Goal: Task Accomplishment & Management: Manage account settings

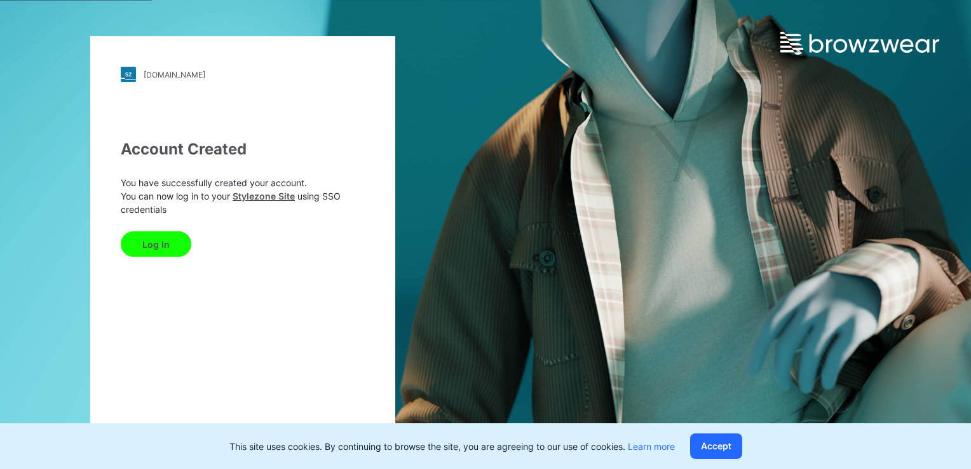
click at [155, 243] on button "Log In" at bounding box center [156, 243] width 71 height 25
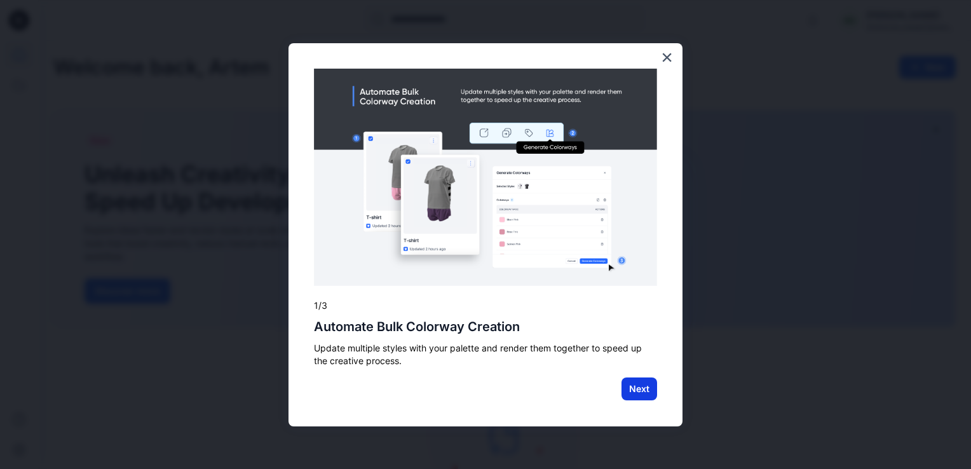
click at [645, 384] on button "Next" at bounding box center [639, 388] width 36 height 23
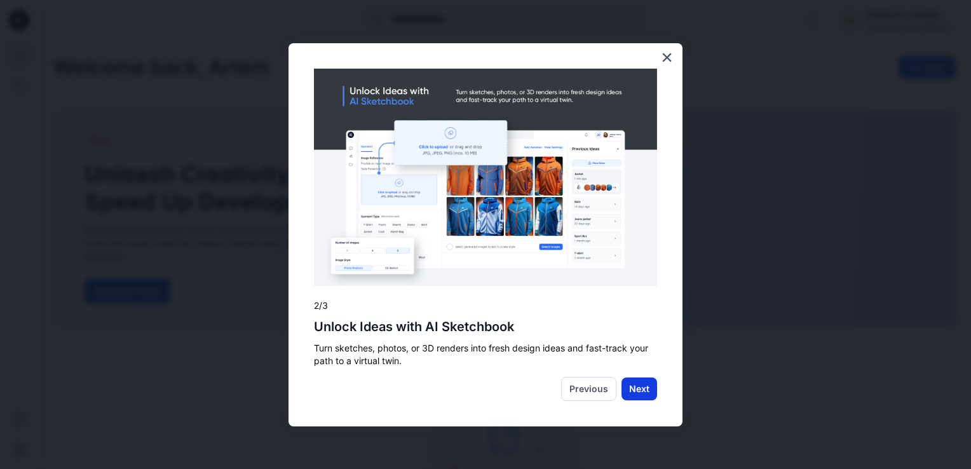
click at [639, 388] on button "Next" at bounding box center [639, 388] width 36 height 23
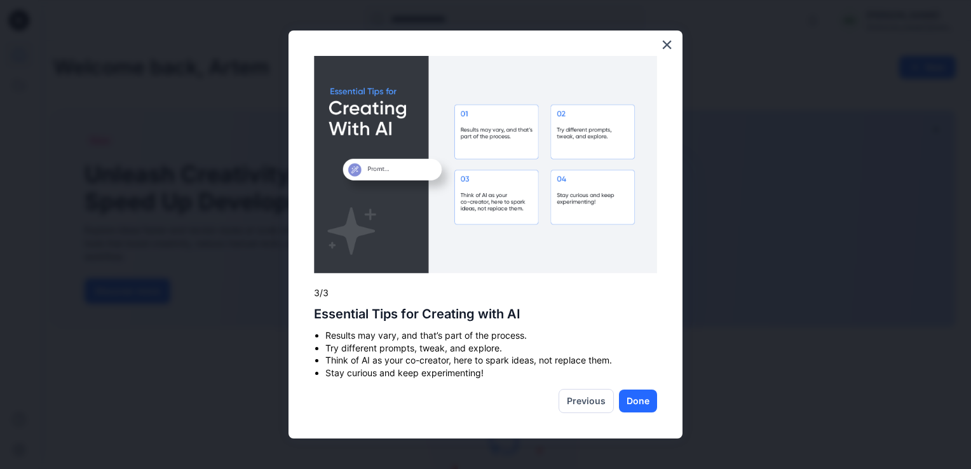
click at [631, 403] on button "Done" at bounding box center [638, 401] width 38 height 23
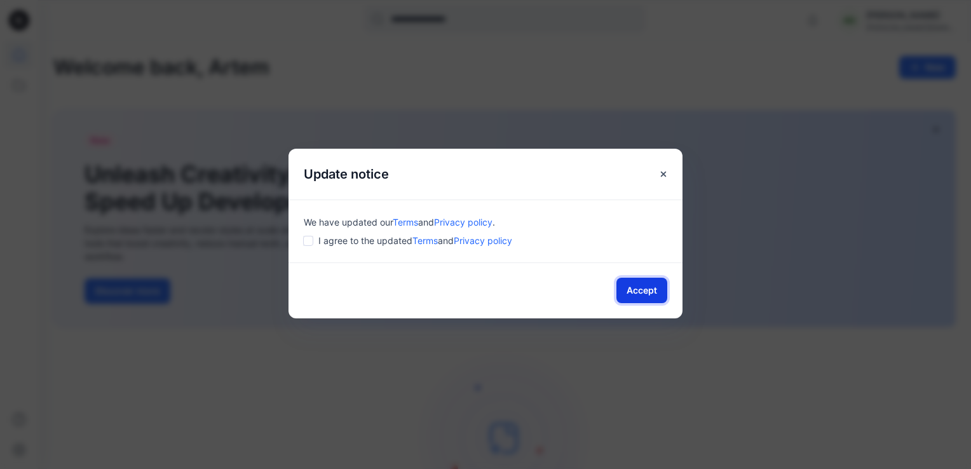
click at [633, 286] on button "Accept" at bounding box center [641, 290] width 51 height 25
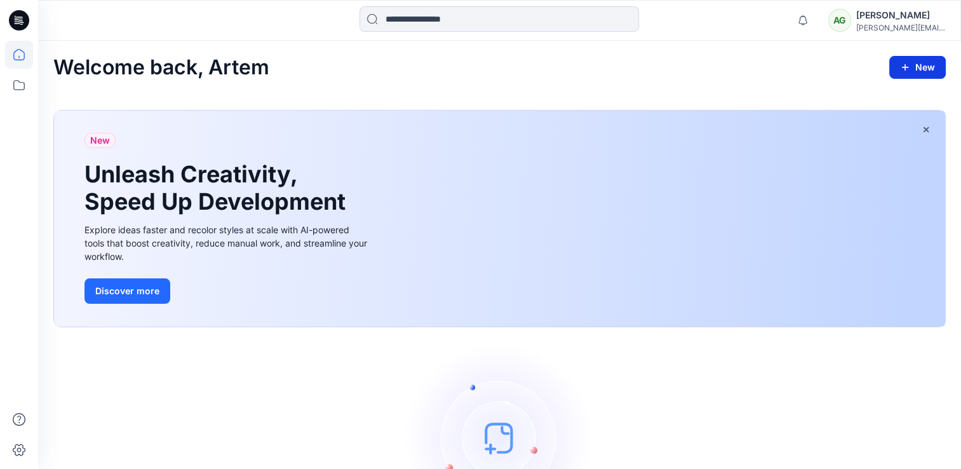
click at [922, 70] on button "New" at bounding box center [918, 67] width 57 height 23
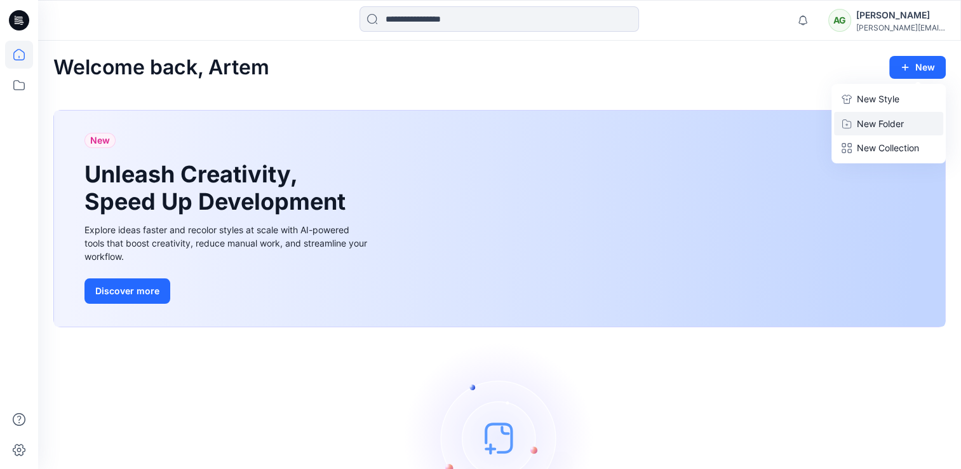
click at [892, 123] on p "New Folder" at bounding box center [880, 123] width 47 height 13
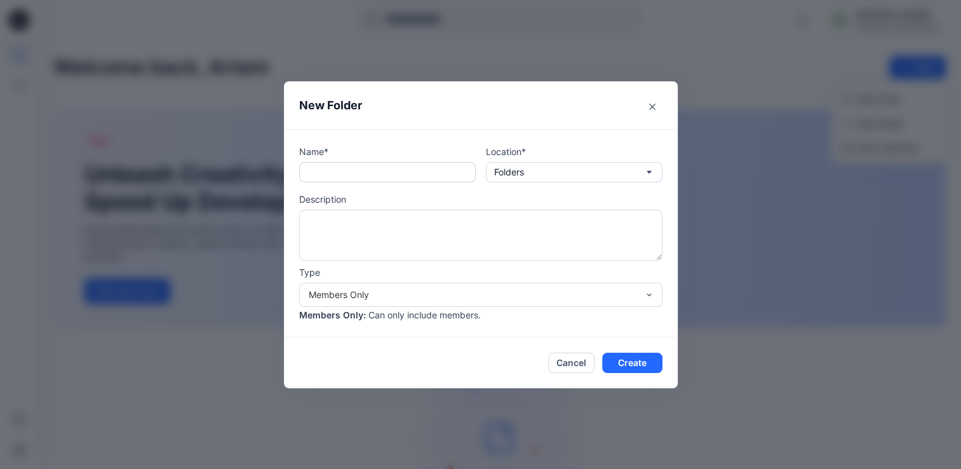
click at [337, 172] on input "text" at bounding box center [387, 172] width 177 height 20
type input "**********"
drag, startPoint x: 511, startPoint y: 181, endPoint x: 513, endPoint y: 174, distance: 7.4
click at [513, 180] on button "Folders" at bounding box center [574, 172] width 177 height 20
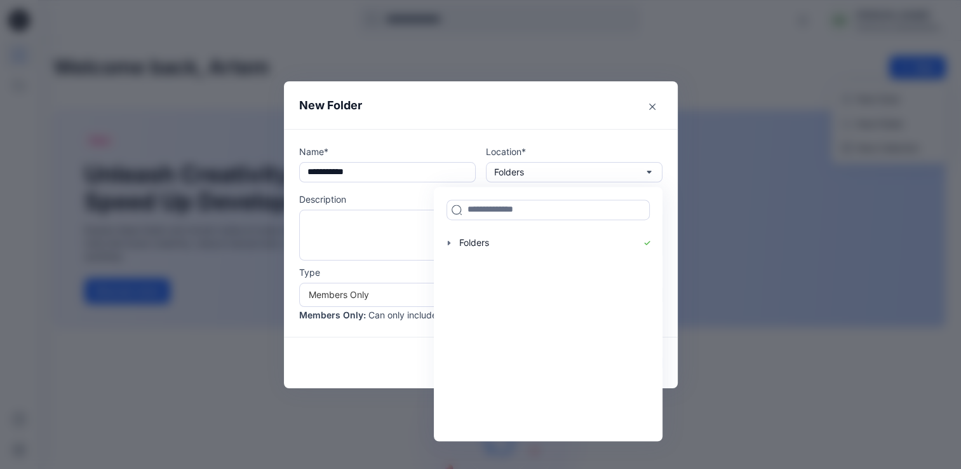
click at [503, 142] on div "**********" at bounding box center [481, 233] width 394 height 208
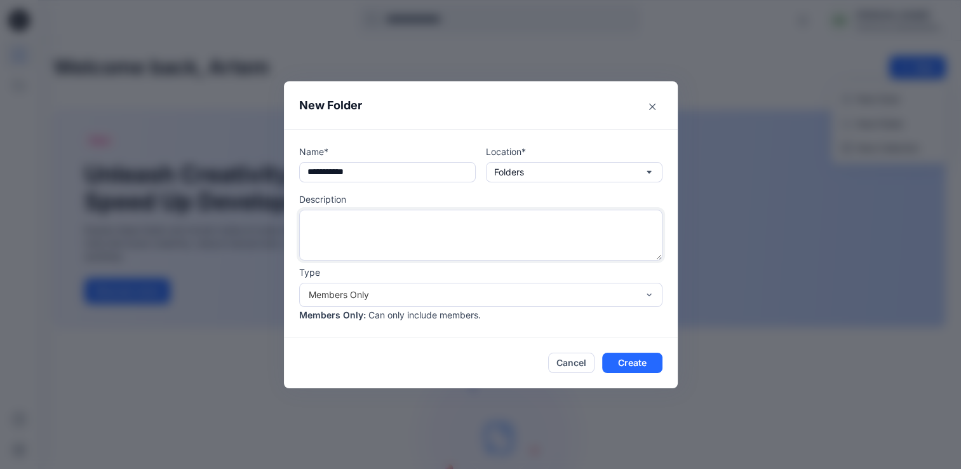
click at [336, 235] on textarea at bounding box center [480, 235] width 363 height 51
type textarea "**********"
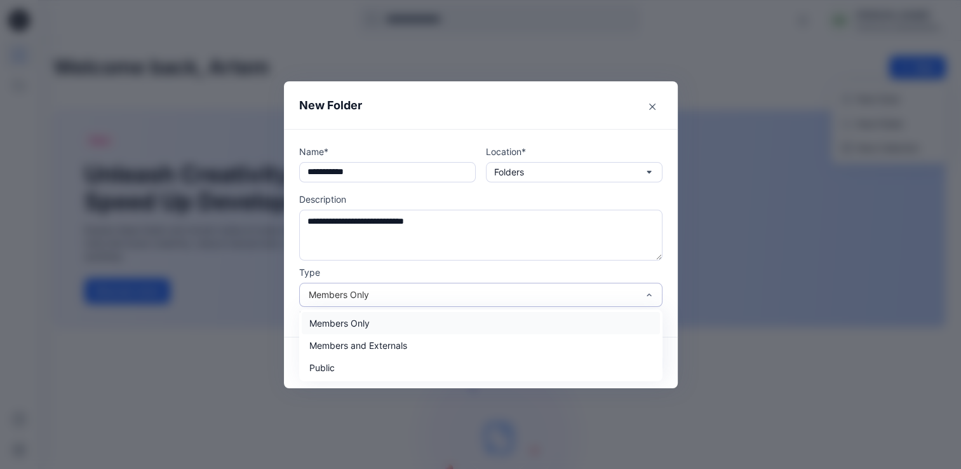
click at [376, 291] on div "Members Only" at bounding box center [473, 294] width 329 height 13
drag, startPoint x: 345, startPoint y: 324, endPoint x: 353, endPoint y: 323, distance: 8.3
click at [346, 324] on div "Members Only" at bounding box center [481, 323] width 358 height 22
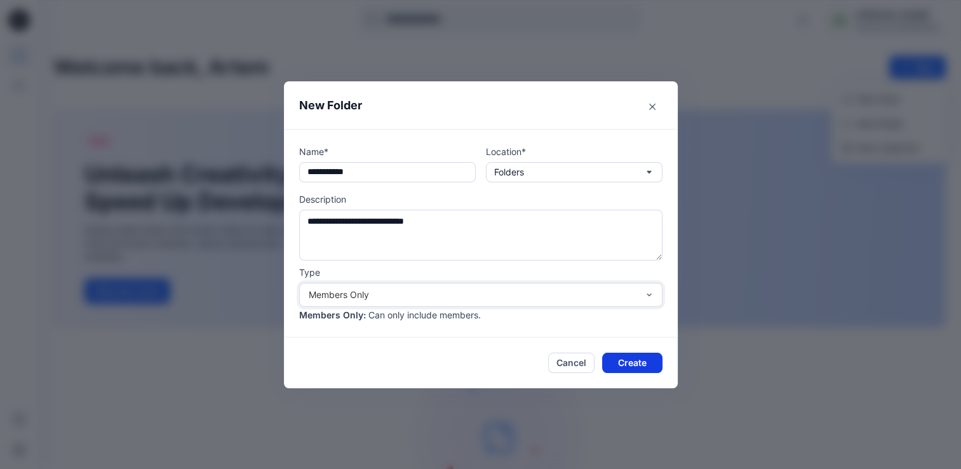
click at [644, 357] on button "Create" at bounding box center [632, 363] width 60 height 20
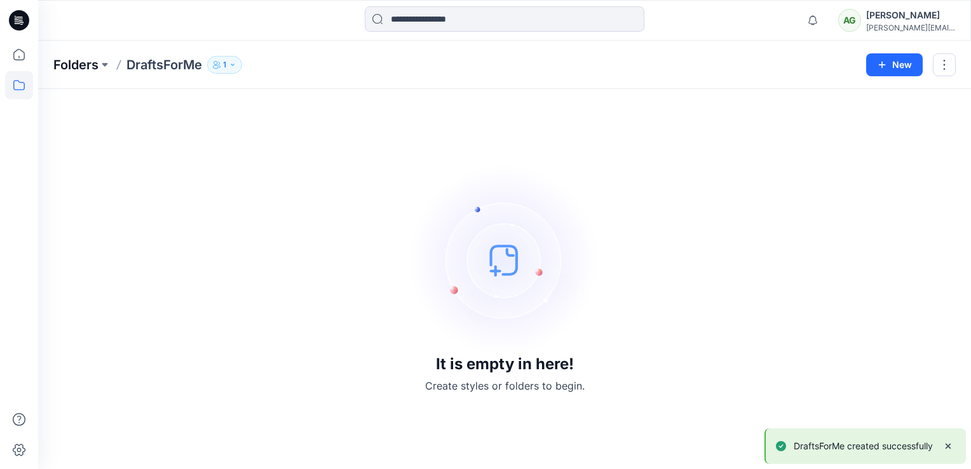
click at [85, 69] on p "Folders" at bounding box center [75, 65] width 45 height 18
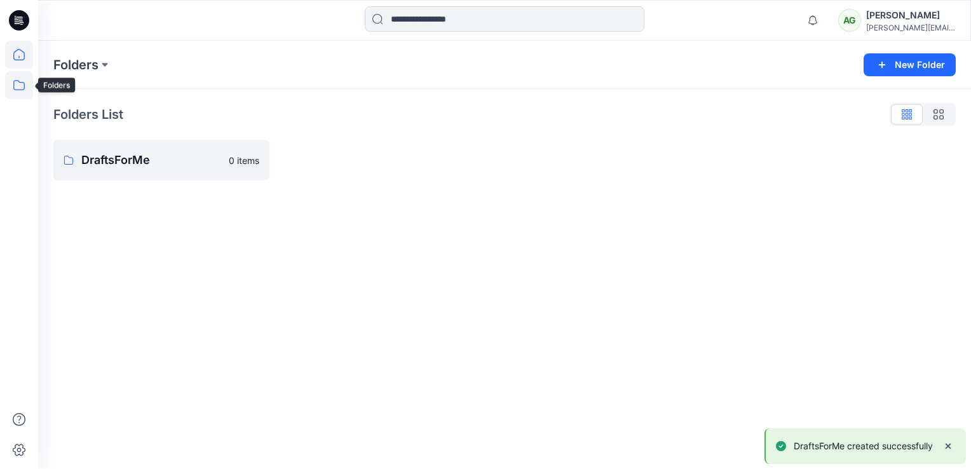
click at [24, 62] on icon at bounding box center [19, 55] width 28 height 28
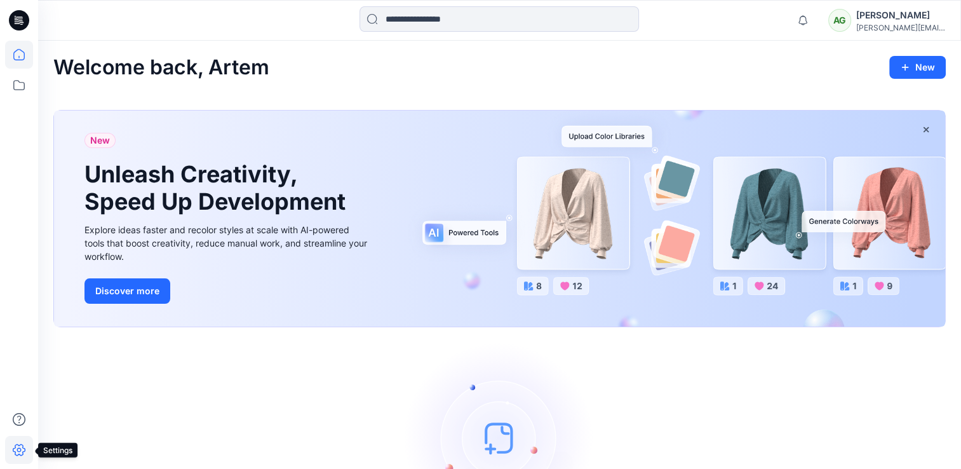
click at [20, 454] on icon at bounding box center [19, 450] width 28 height 28
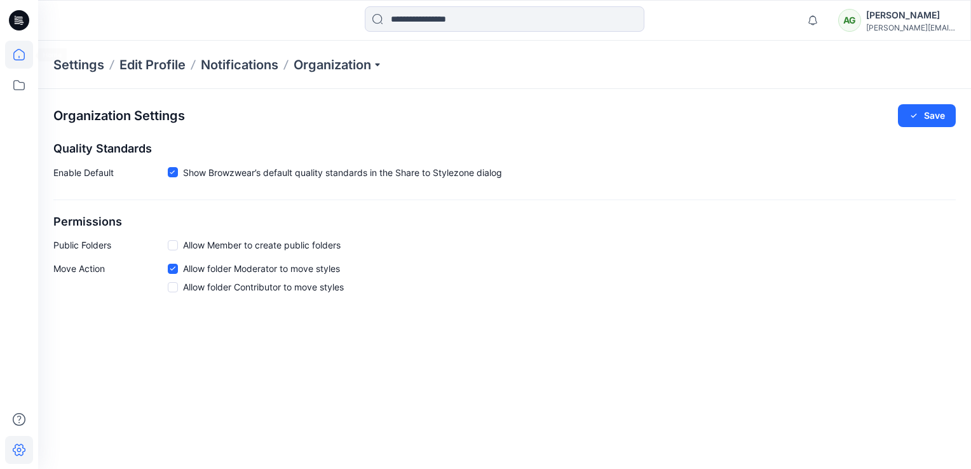
click at [24, 53] on icon at bounding box center [18, 54] width 11 height 11
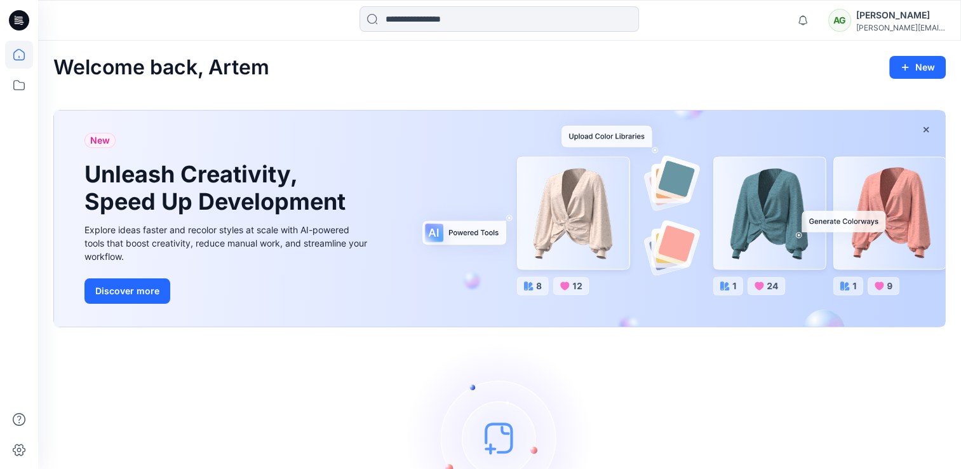
click at [18, 17] on icon at bounding box center [20, 17] width 6 height 1
